Goal: Task Accomplishment & Management: Use online tool/utility

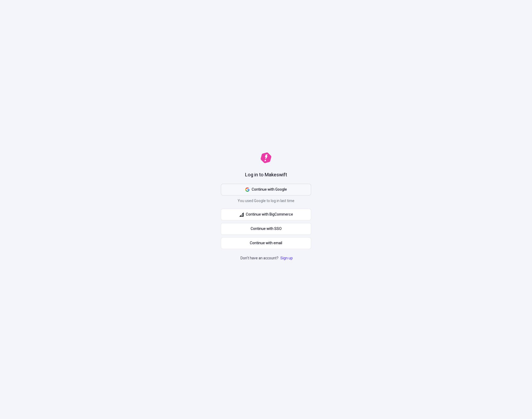
click at [290, 185] on button "Continue with Google" at bounding box center [266, 190] width 90 height 12
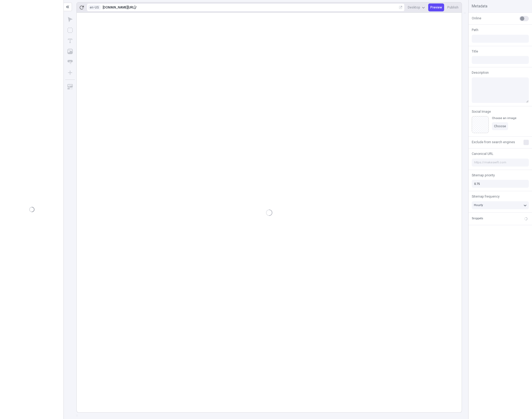
type input "/page-8"
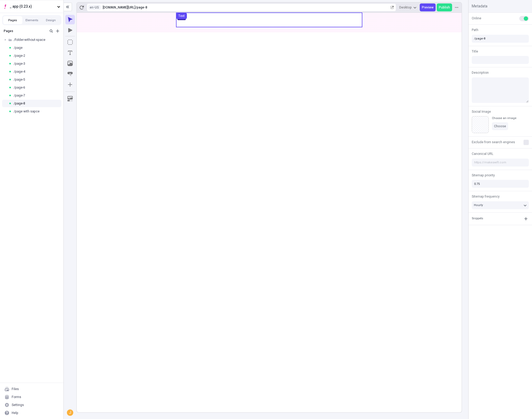
click at [241, 21] on use at bounding box center [269, 20] width 186 height 14
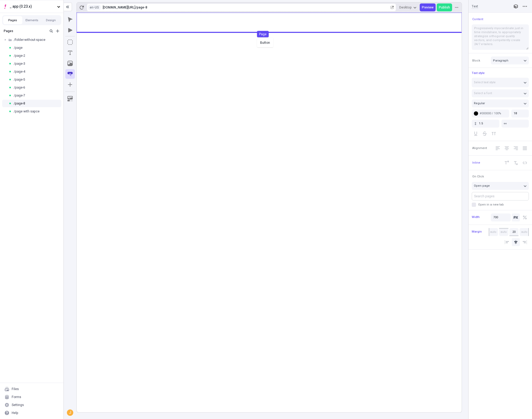
click at [260, 39] on div "Button Page" at bounding box center [266, 209] width 532 height 419
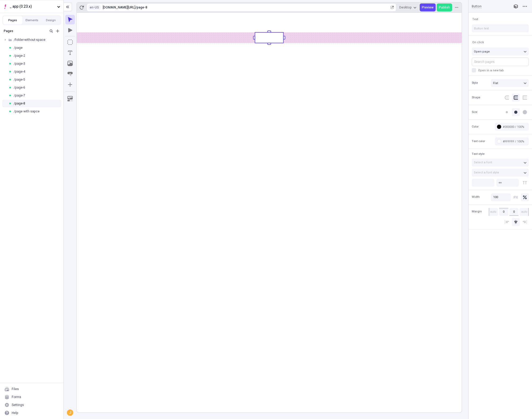
click at [496, 59] on button "Search pages" at bounding box center [500, 62] width 57 height 8
type input "folder-without-space/page"
click at [472, 58] on button "folder-without-space/page" at bounding box center [500, 62] width 57 height 8
click at [27, 37] on div "/folder-without-space" at bounding box center [31, 40] width 63 height 8
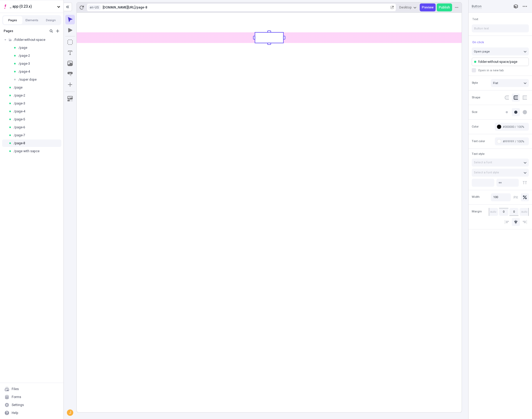
click at [505, 63] on span "folder-without-space/page" at bounding box center [497, 62] width 39 height 4
type input "folder-without-space/page-4"
click at [474, 70] on input "Open in a new tab" at bounding box center [474, 70] width 0 height 0
checkbox input "false"
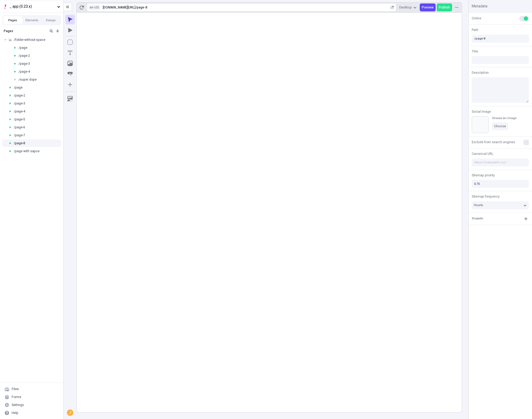
click at [163, 90] on rect at bounding box center [269, 213] width 385 height 400
click at [51, 31] on icon "button" at bounding box center [51, 30] width 3 height 3
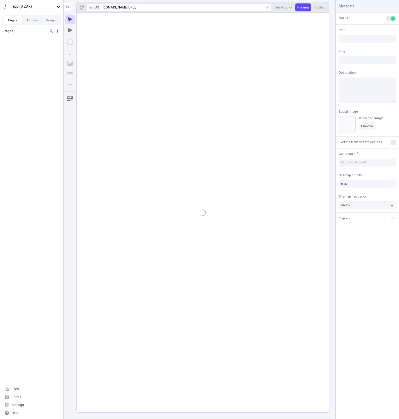
type input "/page-8"
click at [21, 403] on div "Settings" at bounding box center [18, 405] width 12 height 4
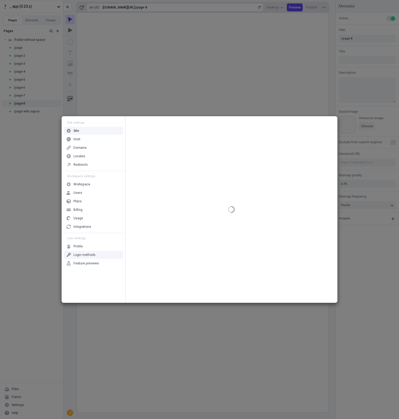
click at [95, 255] on div "Login methods" at bounding box center [93, 255] width 59 height 8
click at [89, 261] on div "Feature previews" at bounding box center [86, 263] width 25 height 4
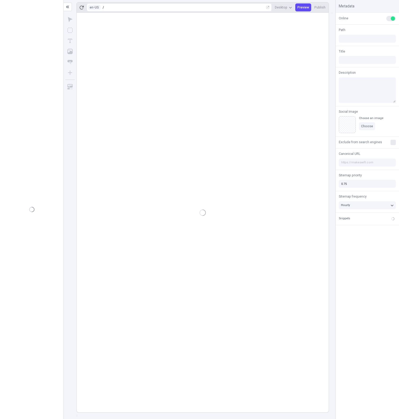
type input "/page-8"
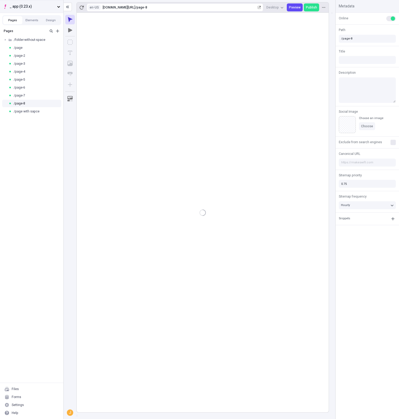
click at [38, 6] on span "_ app (0.23.x)" at bounding box center [32, 7] width 45 height 6
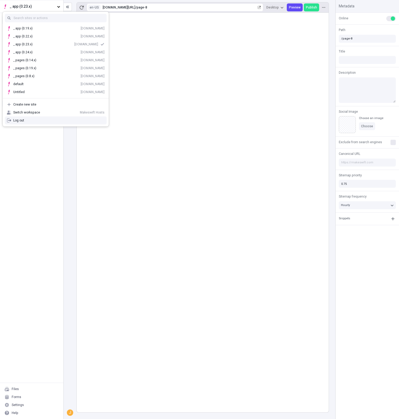
click at [39, 170] on div "Pages /folder-without-space /page /page-2 /page-3 /page-4 /page-5 /page-6 /page…" at bounding box center [31, 204] width 63 height 357
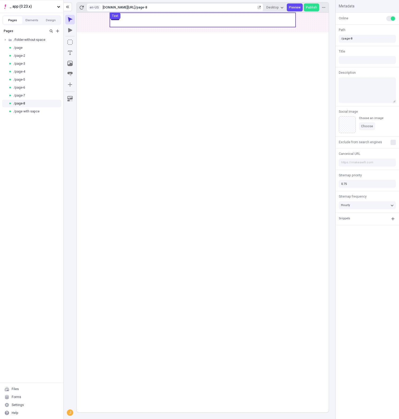
click at [176, 24] on use at bounding box center [203, 20] width 186 height 14
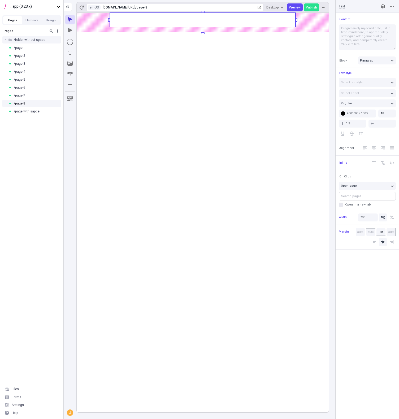
click at [41, 42] on div "/folder-without-space" at bounding box center [31, 40] width 63 height 8
click at [31, 57] on div "/page-2" at bounding box center [32, 56] width 38 height 4
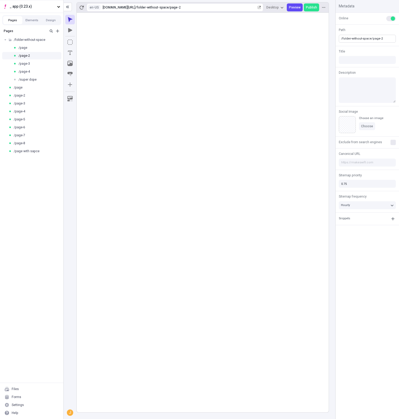
click at [358, 39] on input "/folder-without-space/page-2" at bounding box center [367, 39] width 57 height 8
drag, startPoint x: 358, startPoint y: 39, endPoint x: 363, endPoint y: 49, distance: 11.4
click at [358, 39] on input "/folder-without-space/page-2" at bounding box center [367, 39] width 57 height 8
type input "/folder--space/page-2"
click at [30, 41] on span "/folder--space" at bounding box center [24, 40] width 21 height 4
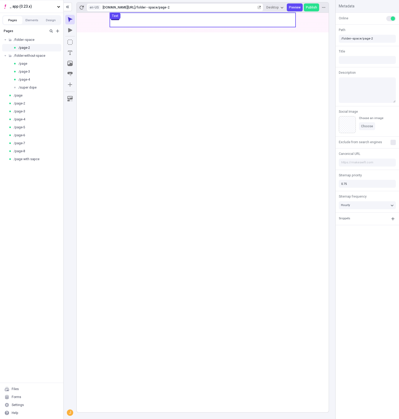
click at [211, 20] on use at bounding box center [203, 20] width 186 height 14
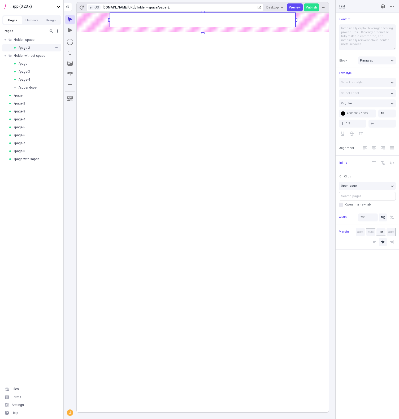
click at [32, 47] on div "/page-2" at bounding box center [32, 48] width 38 height 4
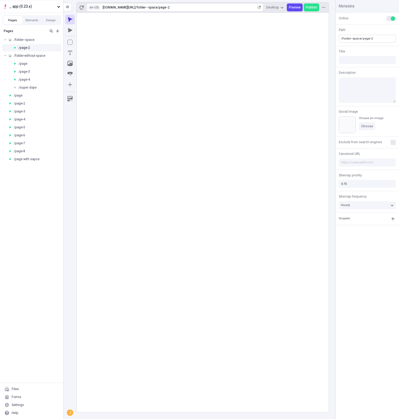
click at [370, 38] on input "/folder--space/page-2" at bounding box center [367, 39] width 57 height 8
click at [365, 33] on div "Path /folder--space/page-234" at bounding box center [367, 35] width 63 height 21
click at [373, 37] on input "/folder--space/page-234" at bounding box center [367, 39] width 57 height 8
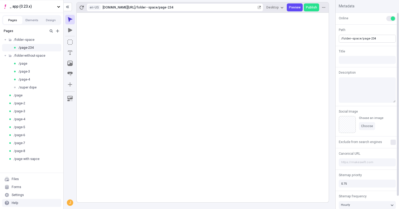
click at [375, 38] on input "/folder--space/page-234" at bounding box center [367, 39] width 57 height 8
type input "/folder--space/page-234556"
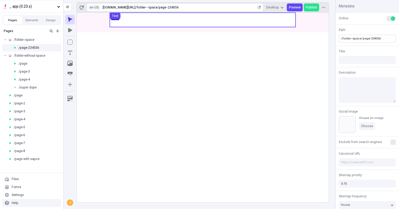
click at [209, 18] on use at bounding box center [203, 20] width 186 height 14
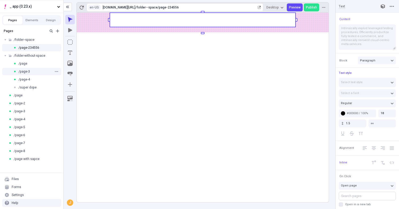
click at [33, 68] on div "/page-3" at bounding box center [31, 72] width 63 height 8
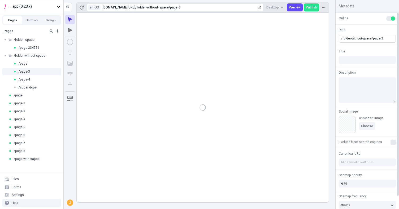
click at [381, 38] on input "/folder-without-space/page-3" at bounding box center [367, 39] width 57 height 8
type input "/folder-without-space/page-33"
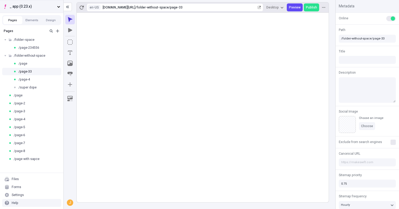
click at [50, 7] on span "_ app (0.23.x)" at bounding box center [32, 7] width 45 height 6
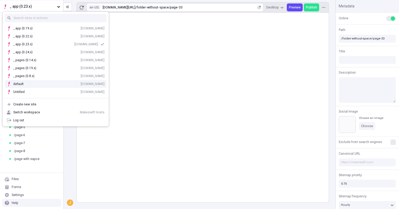
click at [41, 86] on div "default [DOMAIN_NAME]" at bounding box center [56, 84] width 106 height 8
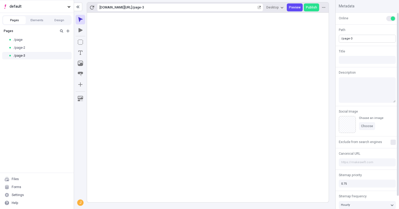
click at [373, 38] on input "/page-3" at bounding box center [367, 39] width 57 height 8
click at [370, 38] on input "/page-3asdf" at bounding box center [367, 39] width 57 height 8
type input "/page-3asdfasdf"
